Goal: Find contact information: Find contact information

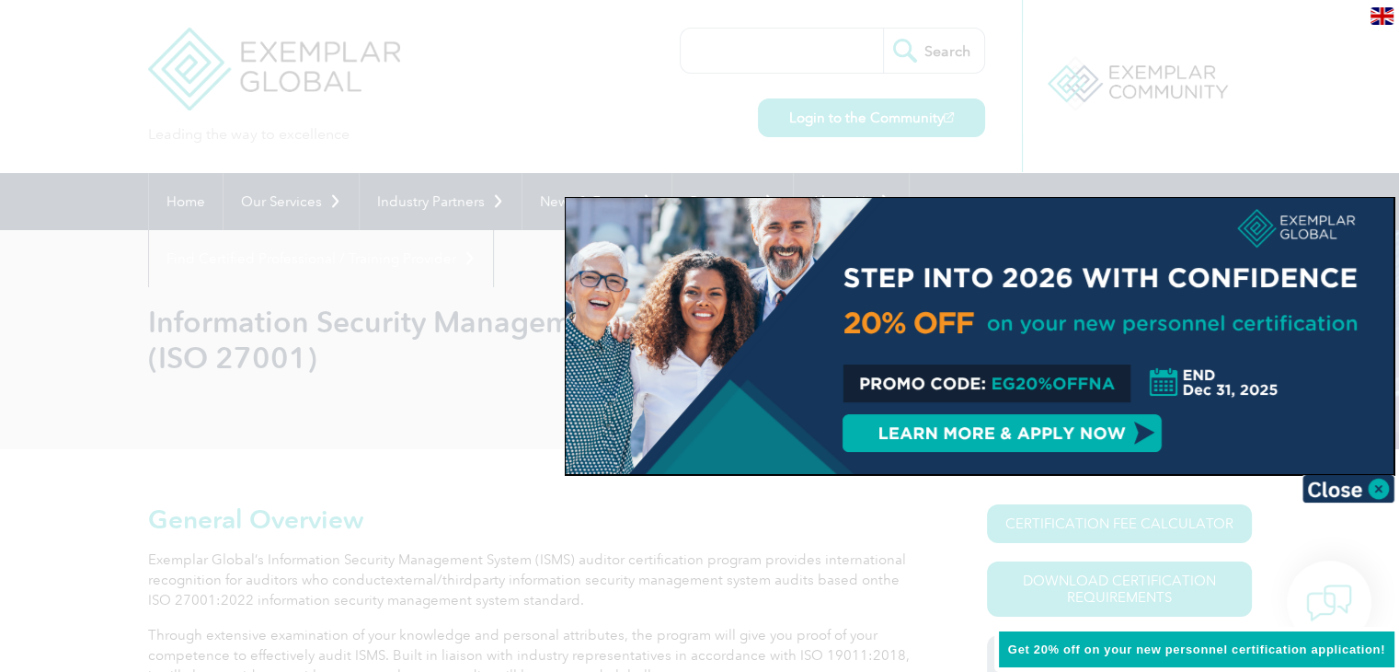
click at [561, 61] on div at bounding box center [699, 336] width 1399 height 672
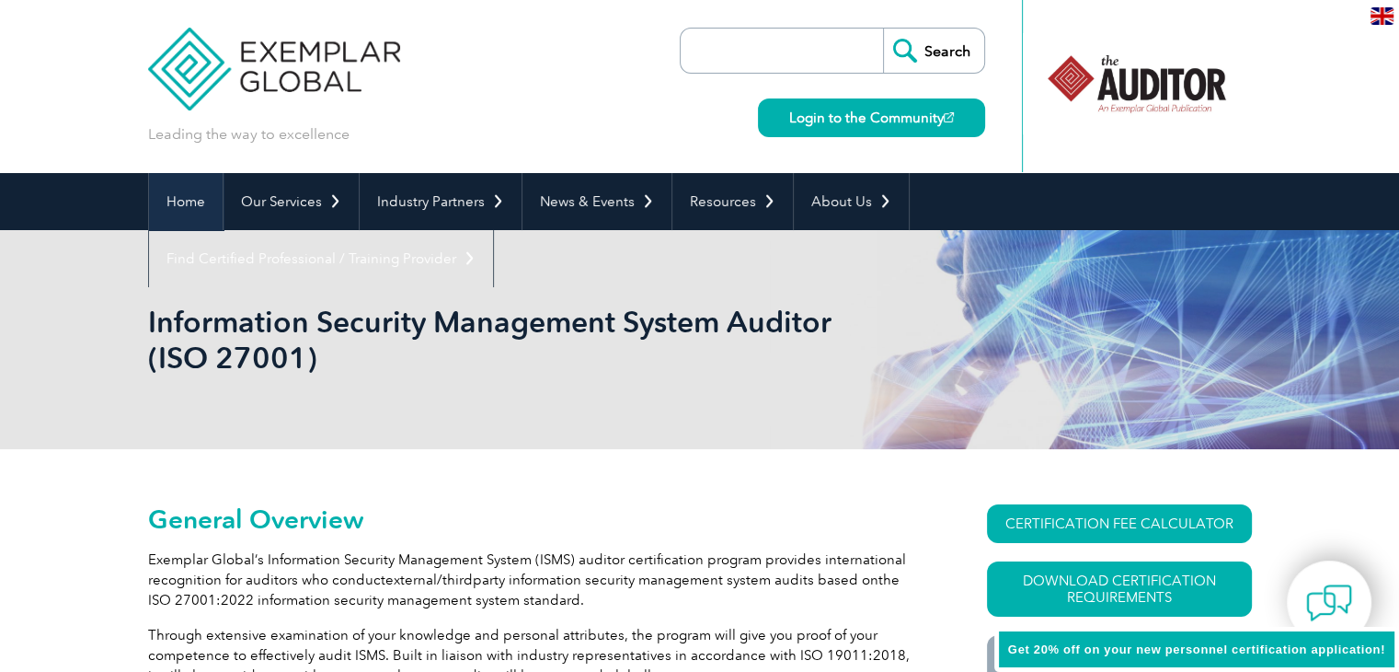
click at [188, 191] on link "Home" at bounding box center [186, 201] width 74 height 57
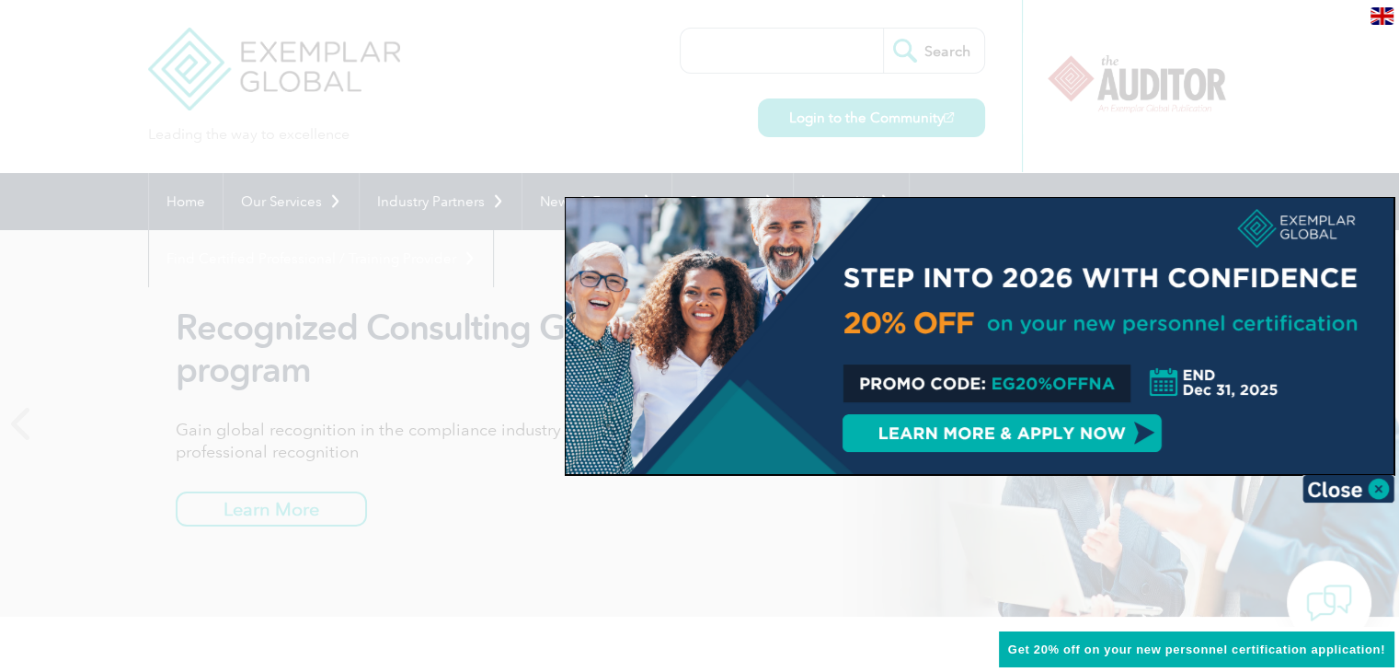
click at [427, 107] on div at bounding box center [699, 336] width 1399 height 672
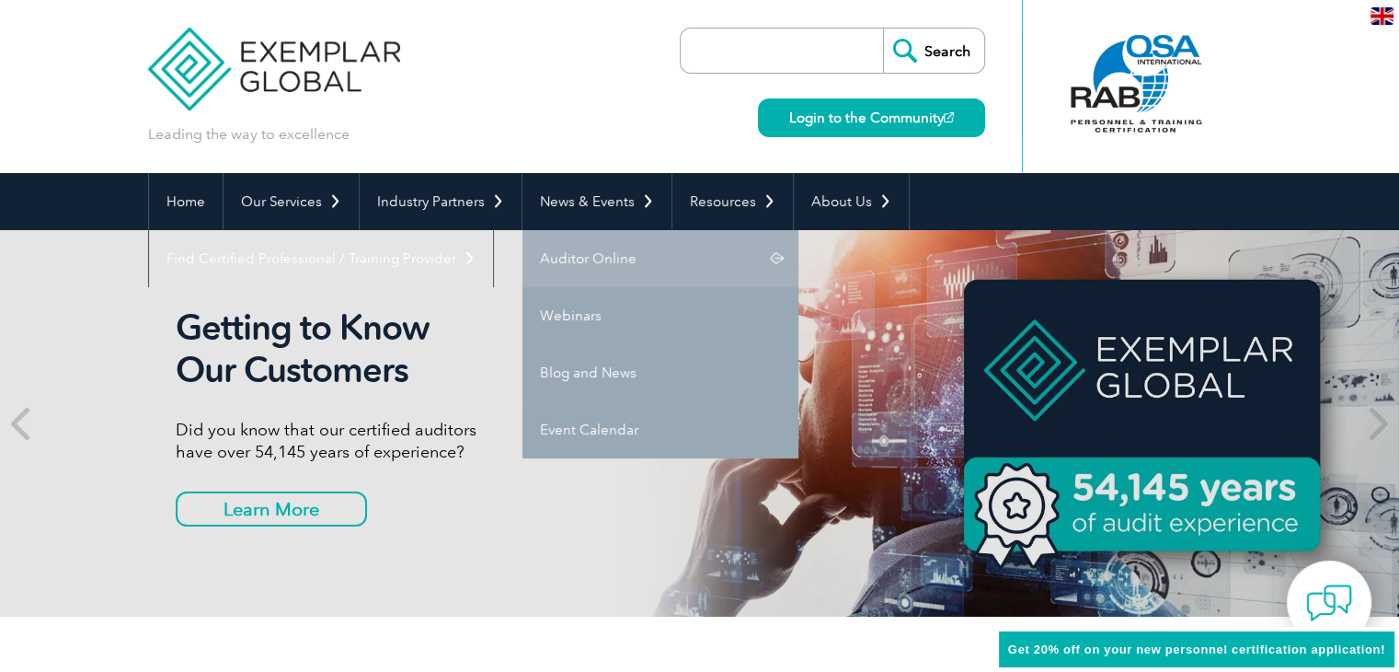
click at [622, 258] on link "Auditor Online" at bounding box center [661, 258] width 276 height 57
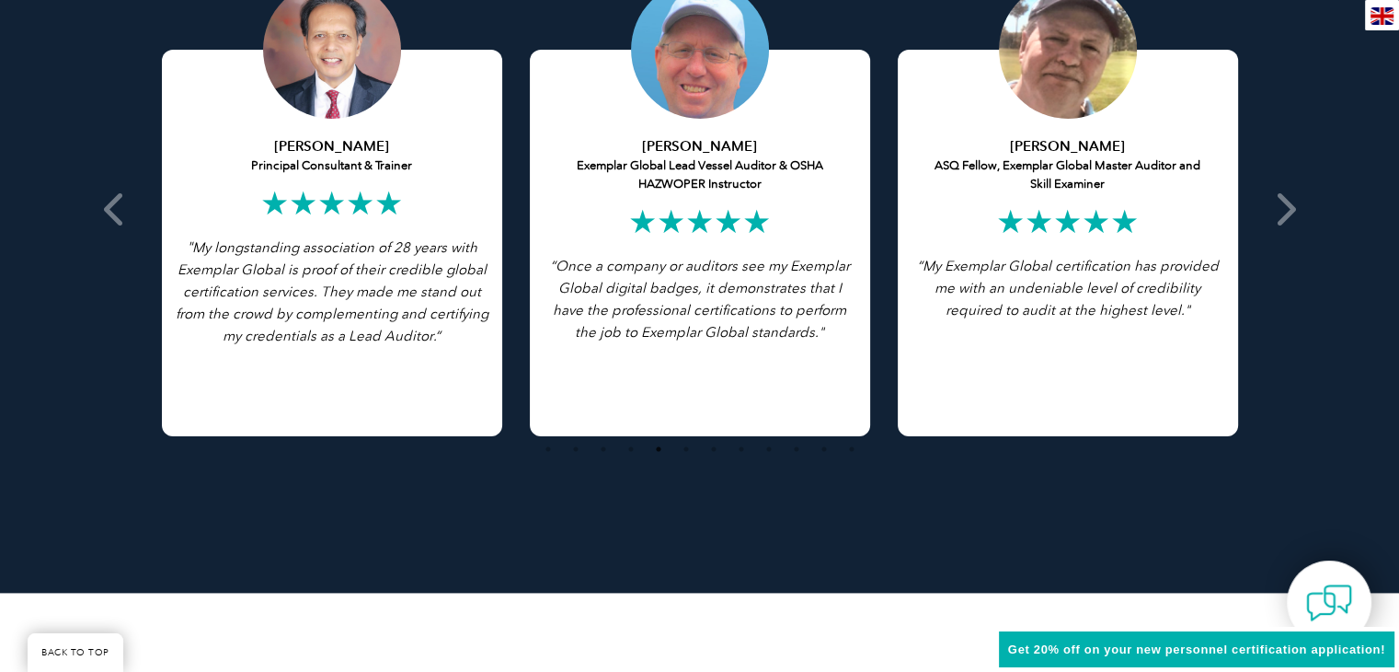
scroll to position [3703, 0]
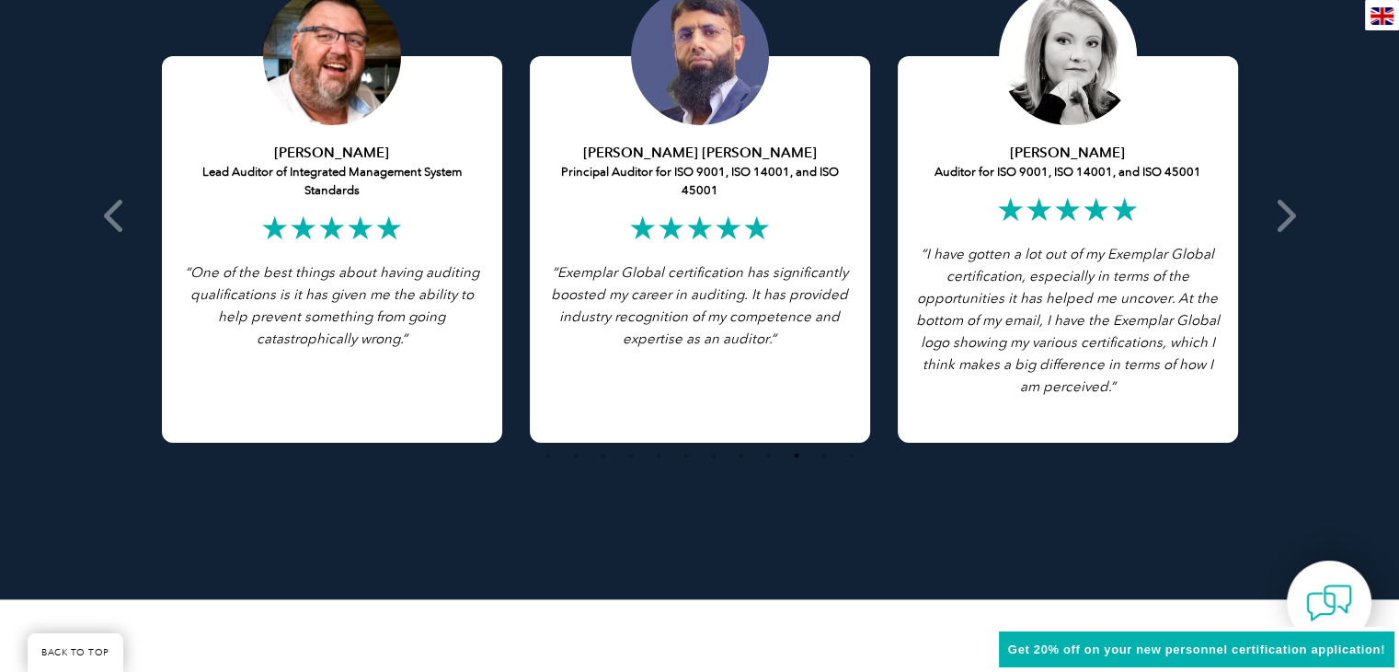
drag, startPoint x: 1398, startPoint y: 496, endPoint x: 1389, endPoint y: 560, distance: 65.0
click at [1389, 560] on div "Featured Testimonials Browse All Testimonials [PERSON_NAME] Lead Auditor of Int…" at bounding box center [699, 176] width 1399 height 845
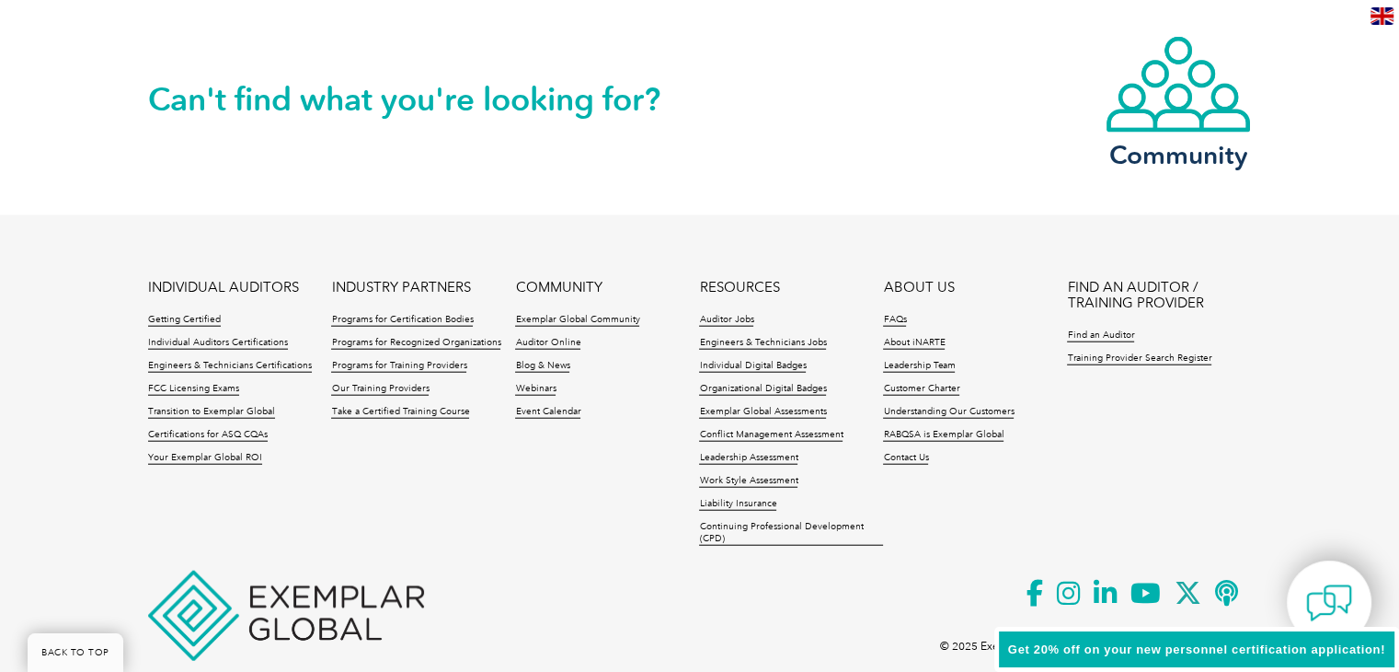
scroll to position [4368, 0]
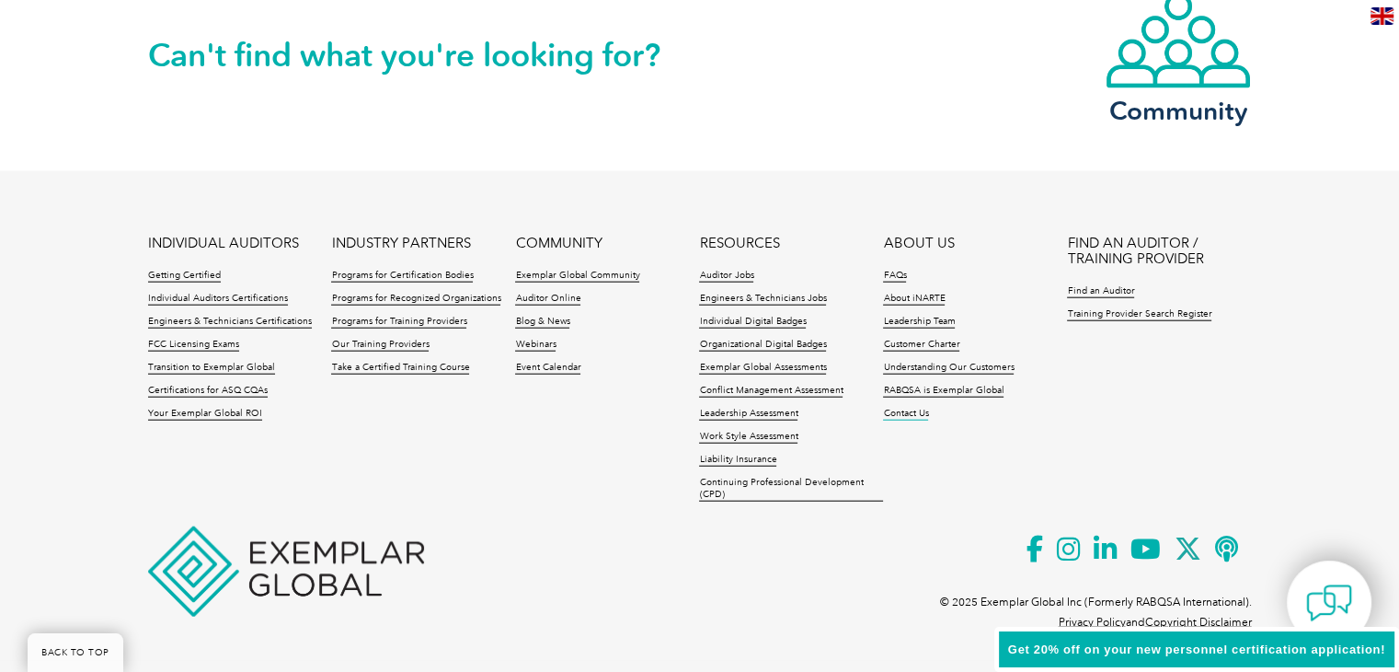
click at [910, 413] on link "Contact Us" at bounding box center [905, 414] width 45 height 13
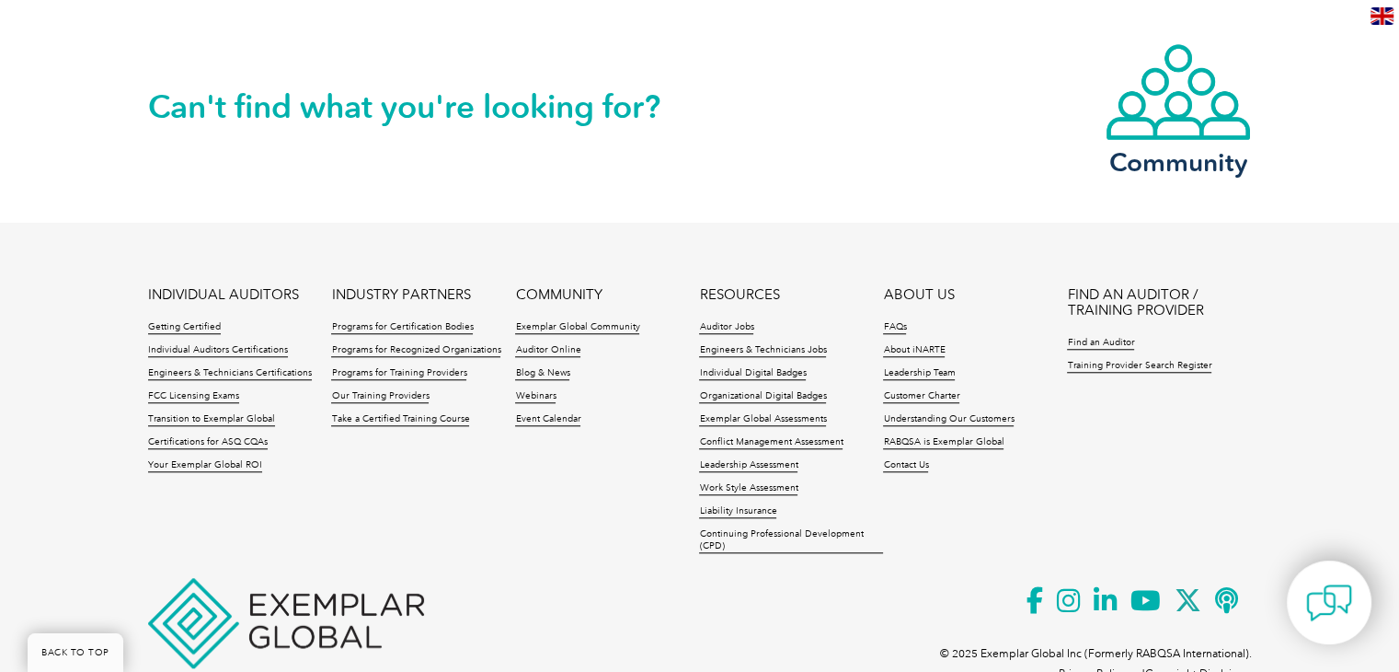
scroll to position [1663, 0]
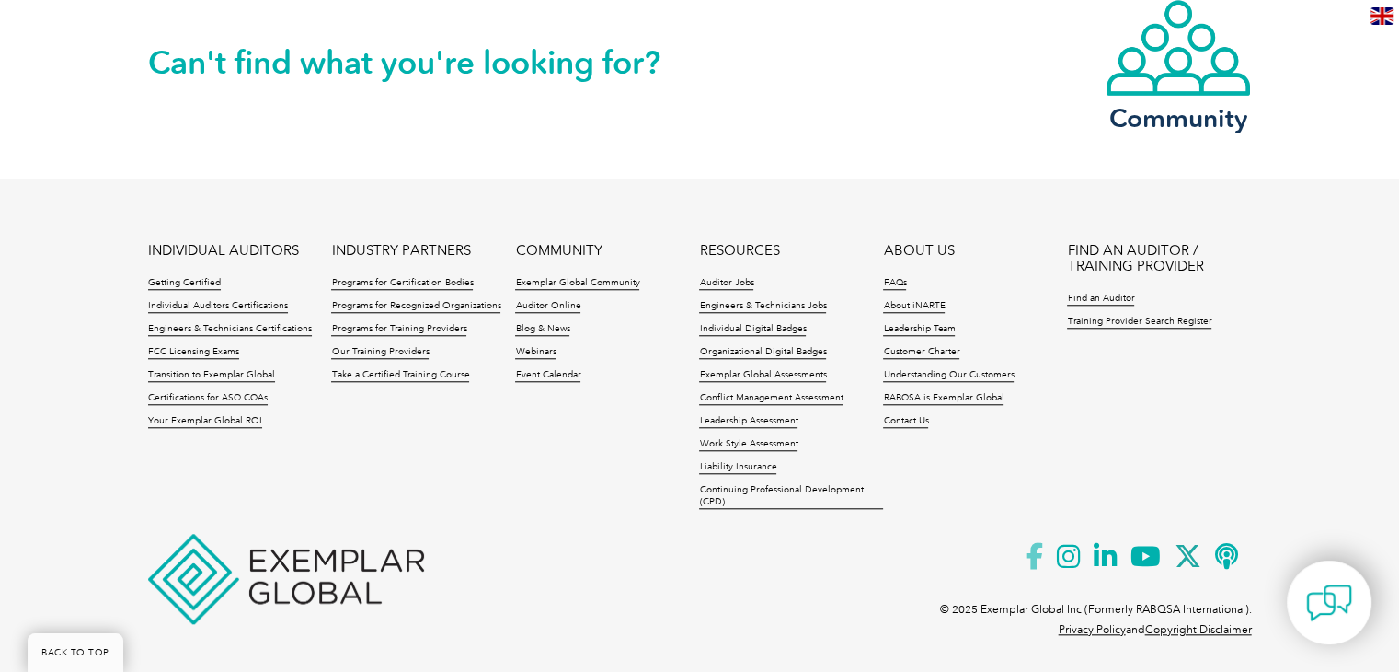
click at [1038, 545] on icon at bounding box center [1042, 556] width 30 height 45
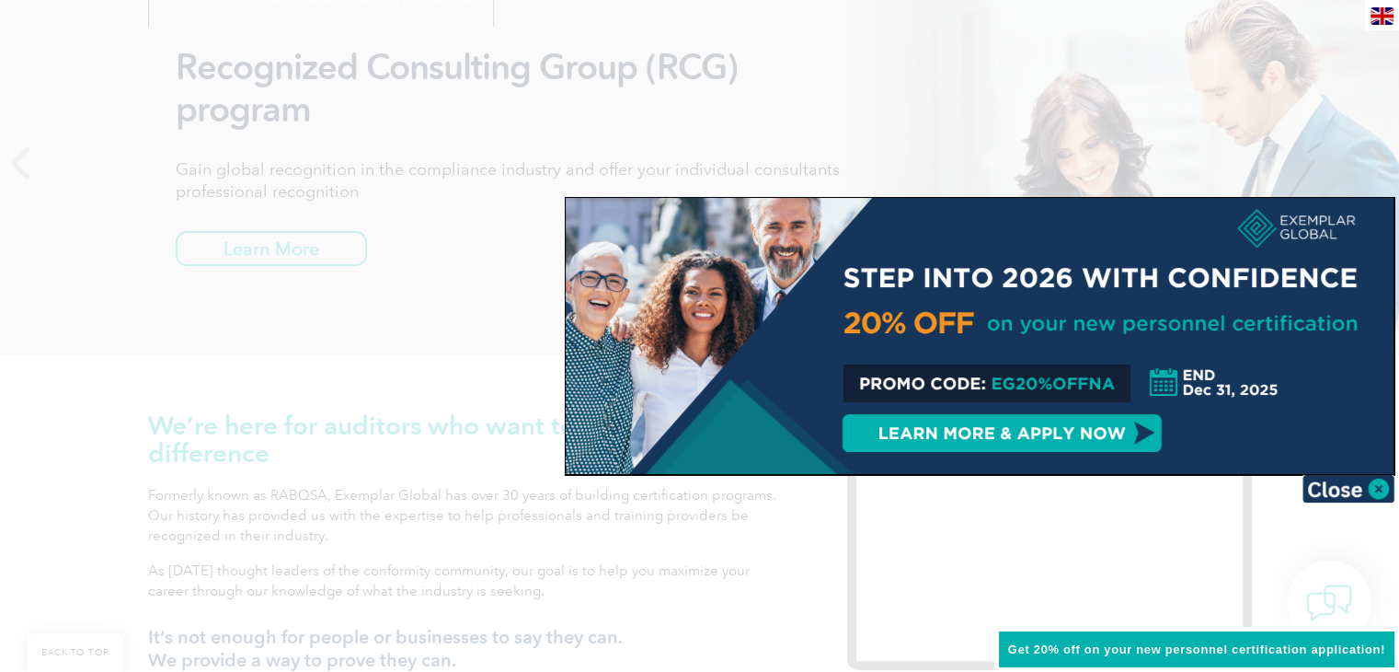
scroll to position [289, 0]
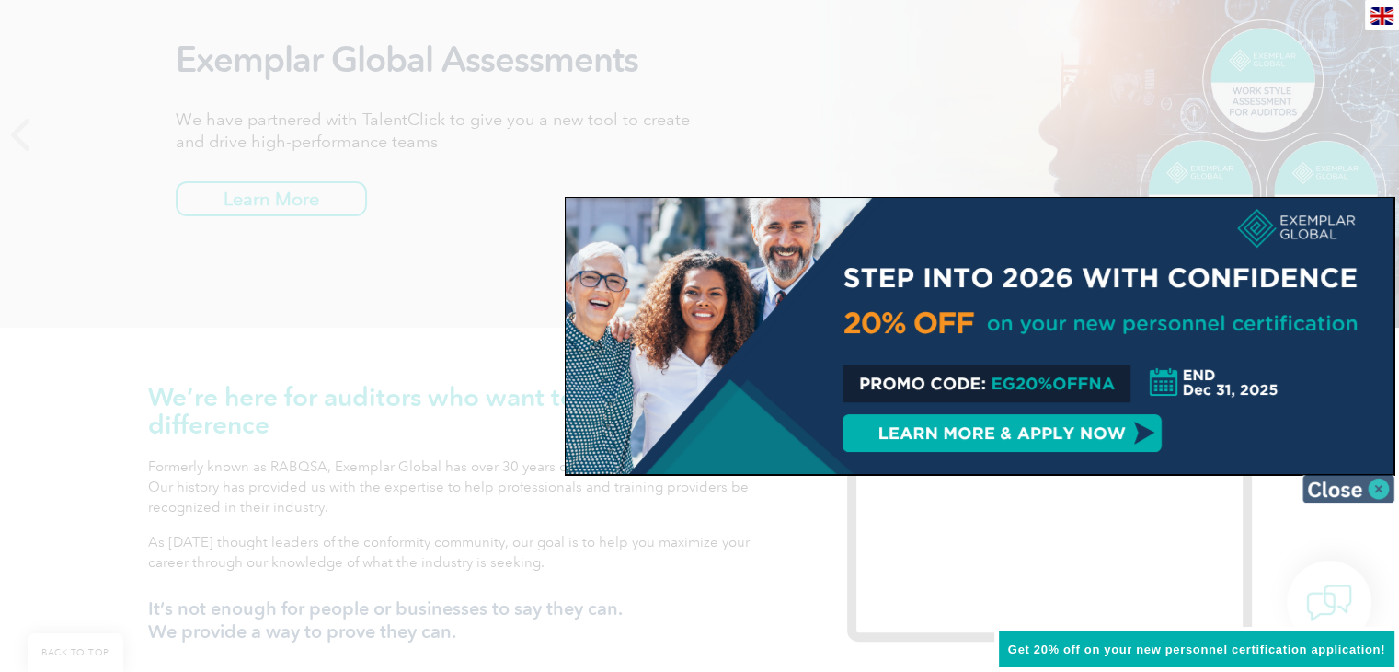
click at [1379, 488] on img at bounding box center [1349, 489] width 92 height 28
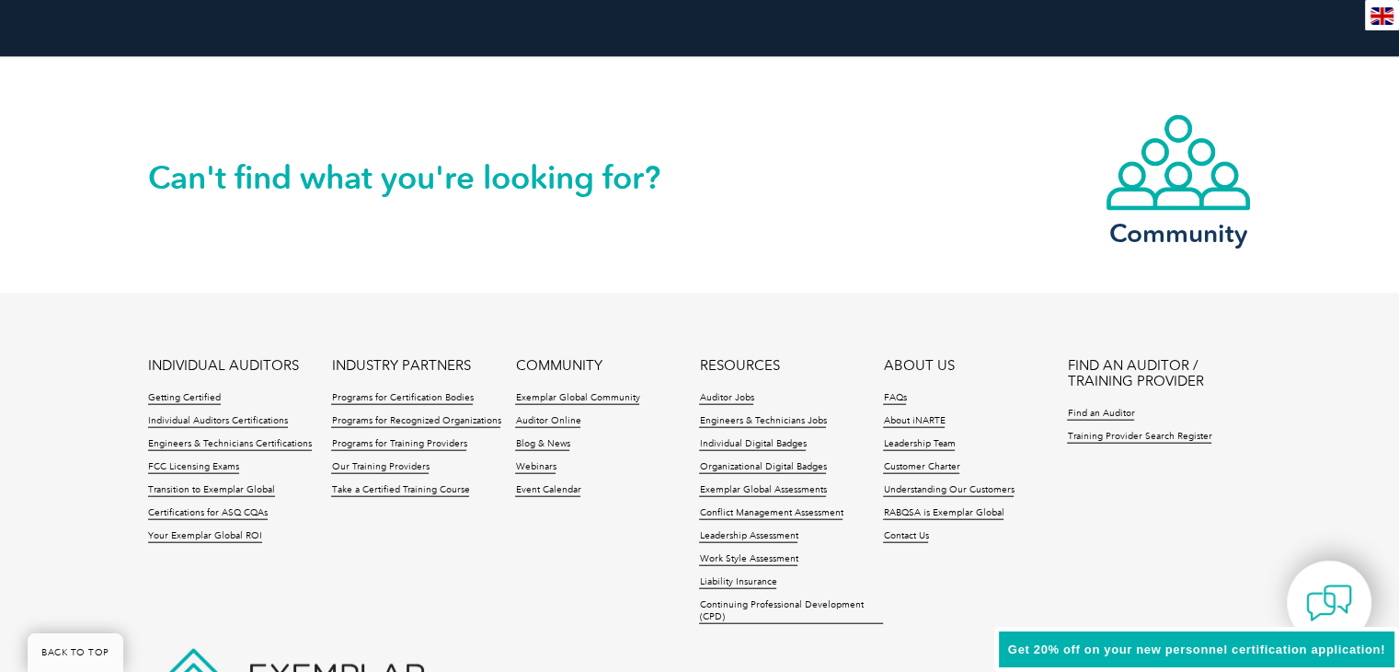
scroll to position [4368, 0]
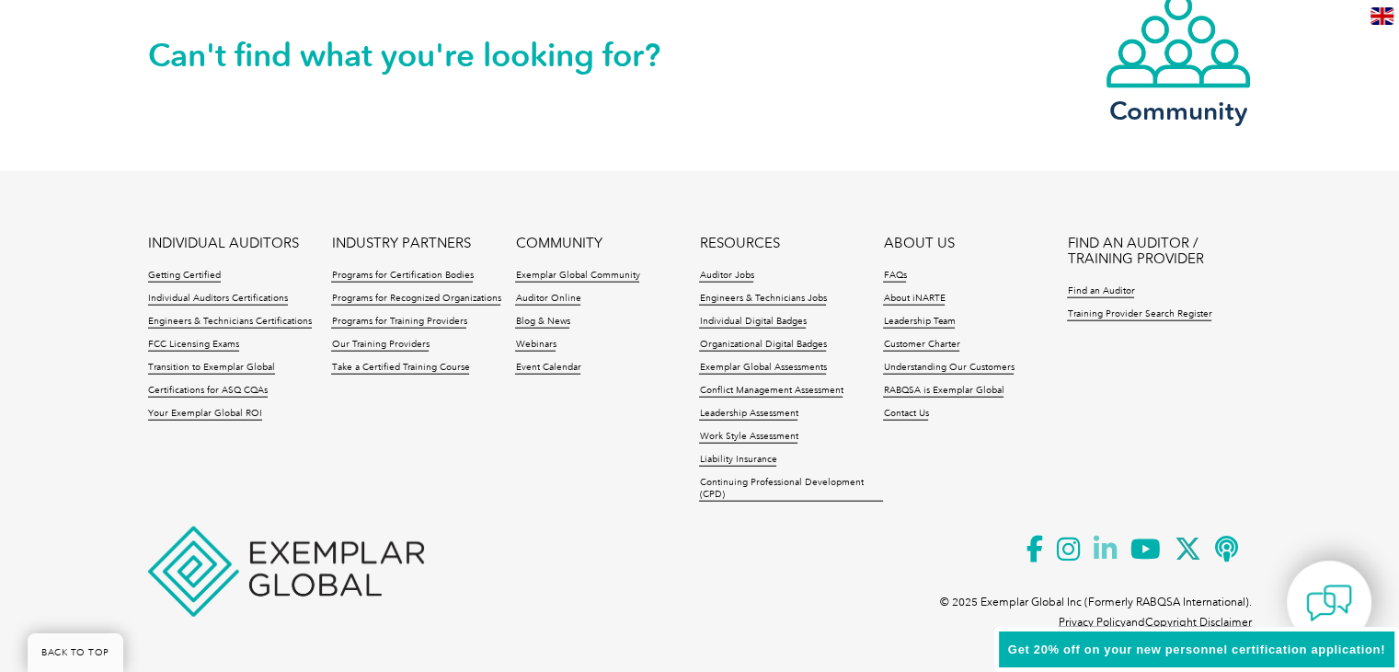
click at [1096, 547] on icon at bounding box center [1112, 548] width 37 height 45
click at [1145, 550] on icon at bounding box center [1153, 548] width 44 height 45
click at [1225, 547] on icon at bounding box center [1233, 548] width 37 height 45
